Goal: Transaction & Acquisition: Purchase product/service

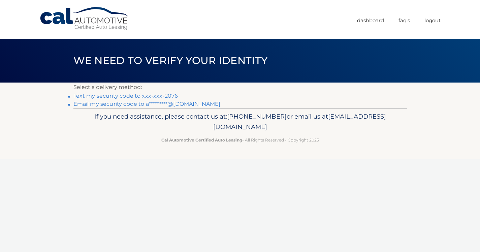
click at [130, 97] on link "Text my security code to xxx-xxx-2076" at bounding box center [125, 96] width 105 height 6
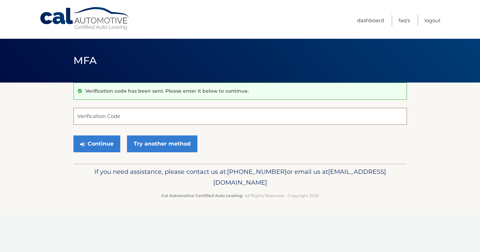
click at [131, 116] on input "Verification Code" at bounding box center [240, 116] width 334 height 17
click at [204, 119] on input "Verification Code" at bounding box center [240, 116] width 334 height 17
paste input "569118"
type input "569118"
click at [112, 142] on button "Continue" at bounding box center [96, 144] width 47 height 17
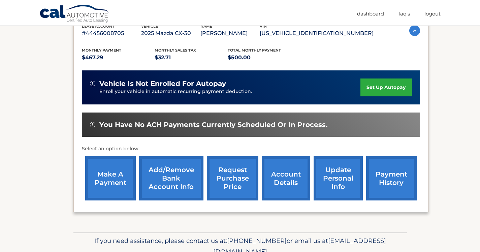
scroll to position [123, 0]
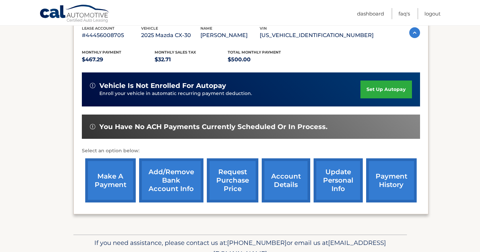
click at [108, 188] on link "make a payment" at bounding box center [110, 180] width 51 height 44
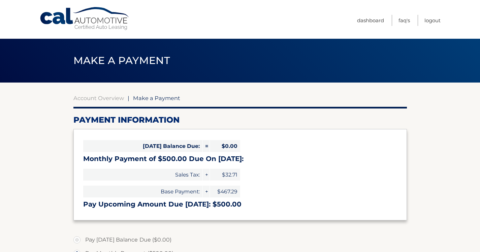
select select "ZmY1MmVkNTQtN2ZmNy00NDE2LTgzNGEtOTA5NDNjMTM2Njgx"
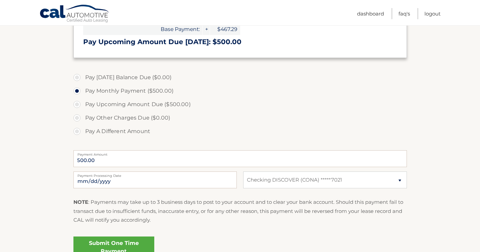
scroll to position [163, 0]
click at [94, 181] on input "2025-10-10" at bounding box center [154, 179] width 163 height 17
type input "2025-10-20"
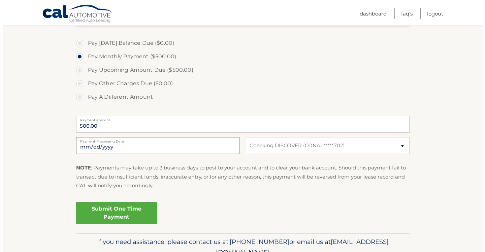
scroll to position [225, 0]
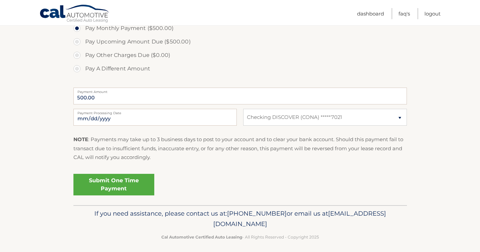
click at [119, 184] on link "Submit One Time Payment" at bounding box center [113, 185] width 81 height 22
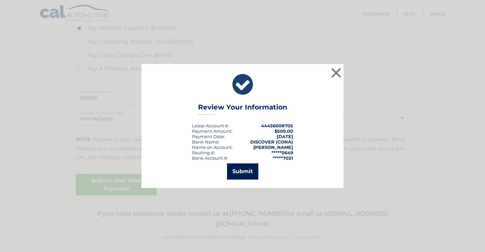
click at [243, 178] on button "Submit" at bounding box center [242, 171] width 31 height 16
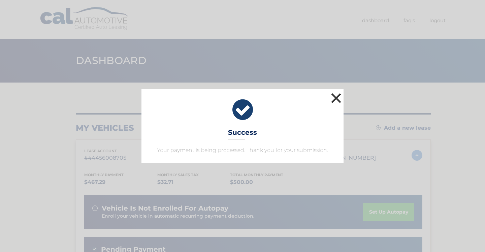
click at [334, 102] on button "×" at bounding box center [336, 97] width 13 height 13
